Goal: Information Seeking & Learning: Find specific fact

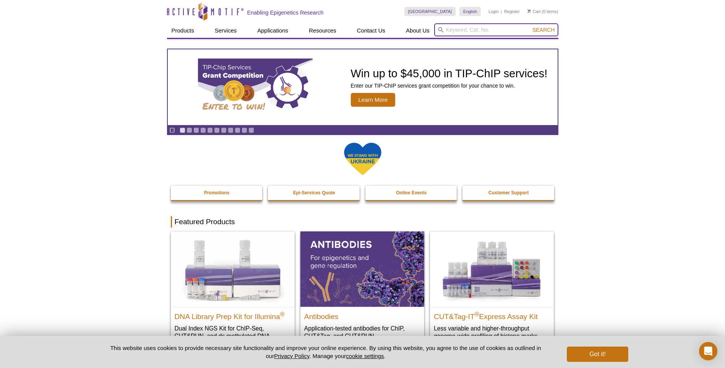
click at [485, 29] on input "search" at bounding box center [496, 29] width 124 height 13
type input "E"
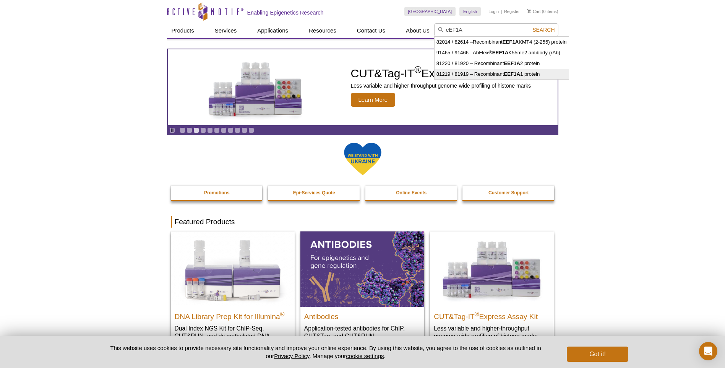
click at [504, 71] on li "81219 / 81919 – Recombinant EEF1A 1 protein" at bounding box center [502, 74] width 134 height 11
type input "81219 / 81919 – Recombinant EEF1A1 protein"
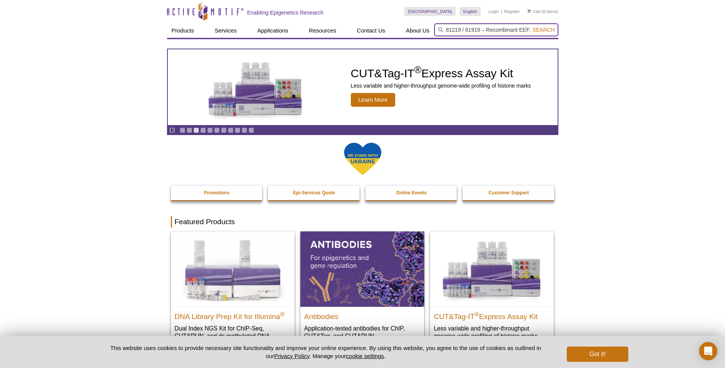
scroll to position [0, 26]
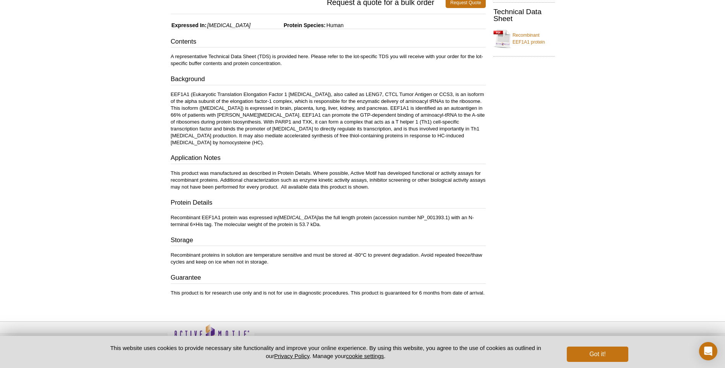
scroll to position [153, 0]
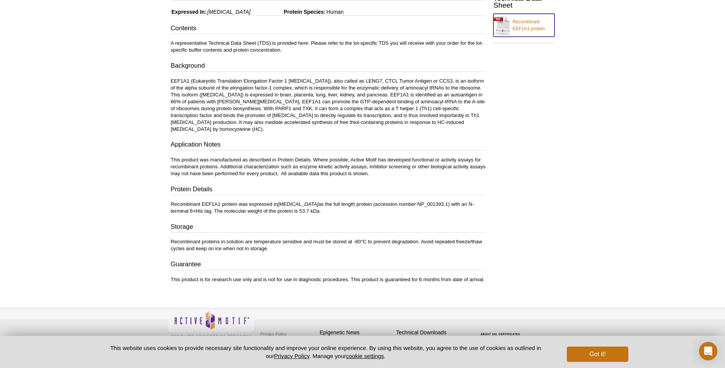
click at [522, 22] on link "Recombinant EEF1A1 protein" at bounding box center [524, 25] width 61 height 23
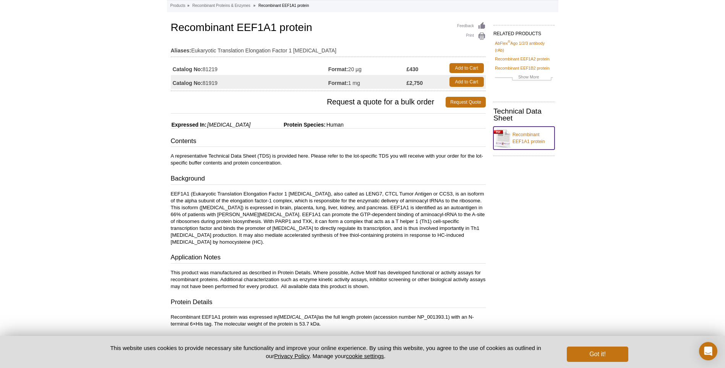
scroll to position [0, 0]
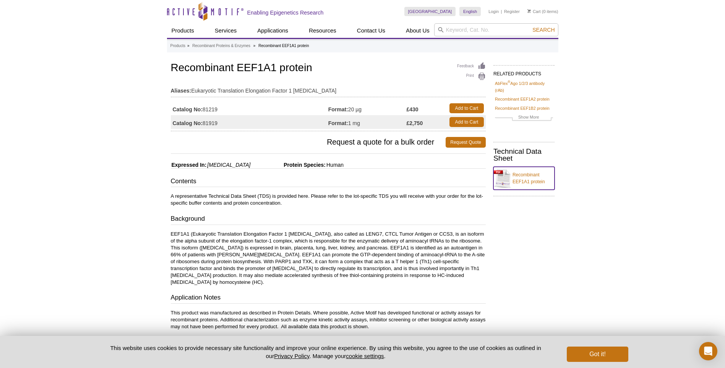
click at [535, 182] on link "Recombinant EEF1A1 protein" at bounding box center [524, 178] width 61 height 23
